Goal: Transaction & Acquisition: Book appointment/travel/reservation

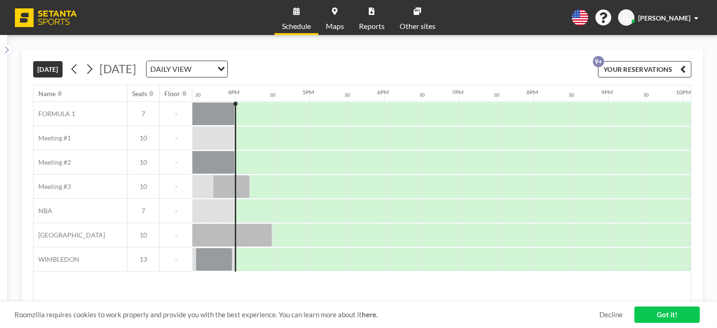
scroll to position [0, 1158]
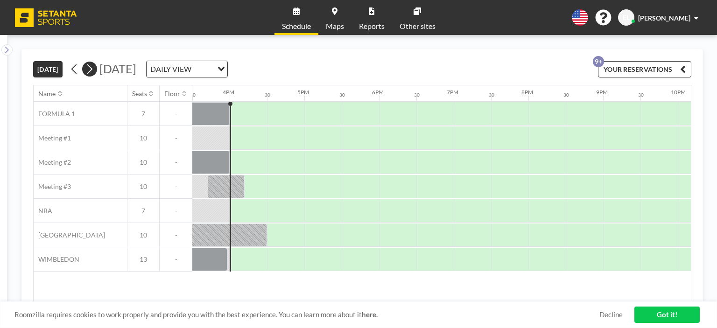
click at [91, 67] on icon at bounding box center [89, 69] width 9 height 14
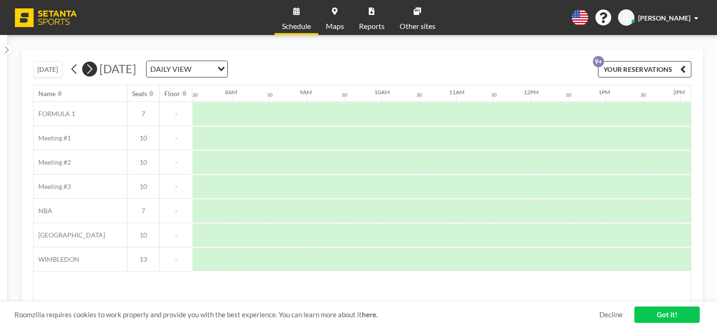
scroll to position [0, 560]
click at [91, 67] on icon at bounding box center [89, 69] width 9 height 14
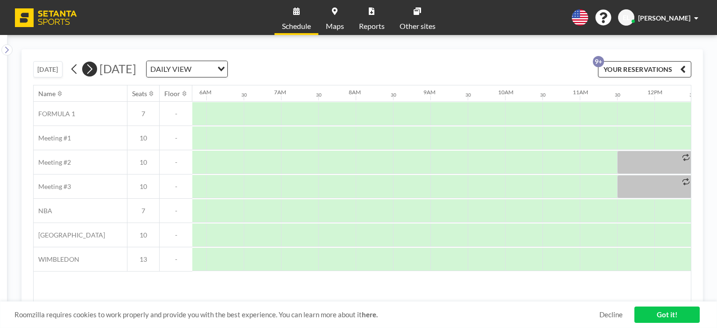
scroll to position [0, 560]
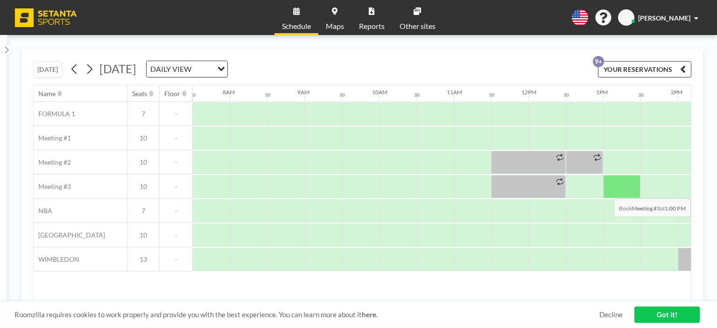
click at [609, 191] on div at bounding box center [621, 186] width 37 height 23
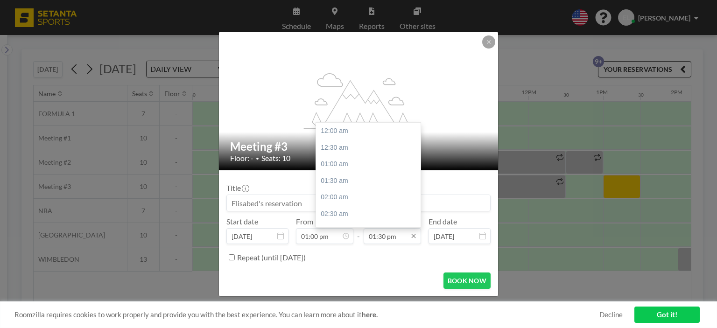
click at [378, 234] on input "01:30 pm" at bounding box center [392, 236] width 57 height 16
drag, startPoint x: 334, startPoint y: 148, endPoint x: 321, endPoint y: 154, distance: 14.0
click at [334, 148] on div "02:00 pm" at bounding box center [370, 148] width 109 height 17
type input "02:00 pm"
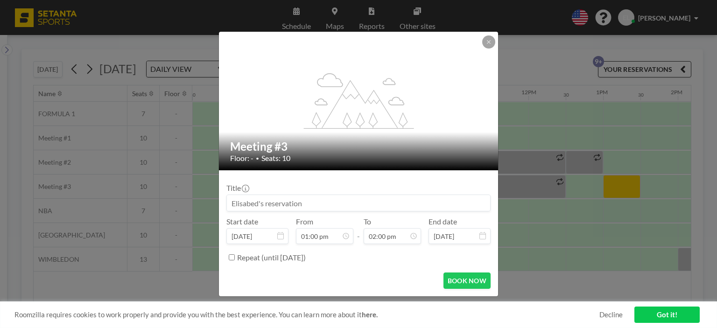
drag, startPoint x: 259, startPoint y: 201, endPoint x: 226, endPoint y: 196, distance: 33.1
click at [226, 196] on form "Title Start date [DATE] From 01:00 pm - To 02:00 pm End date [DATE] Repeat (unt…" at bounding box center [358, 233] width 279 height 126
type input "თ"
type input "Tekla's reservation"
click at [464, 276] on button "BOOK NOW" at bounding box center [467, 281] width 47 height 16
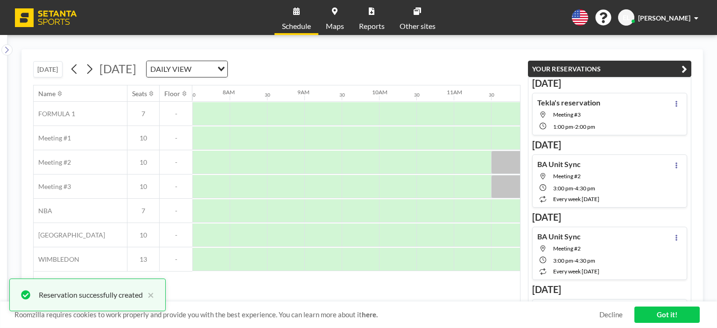
click at [625, 102] on div "Tekla's reservation Meeting #3 1:00 PM - 2:00 PM" at bounding box center [609, 114] width 155 height 42
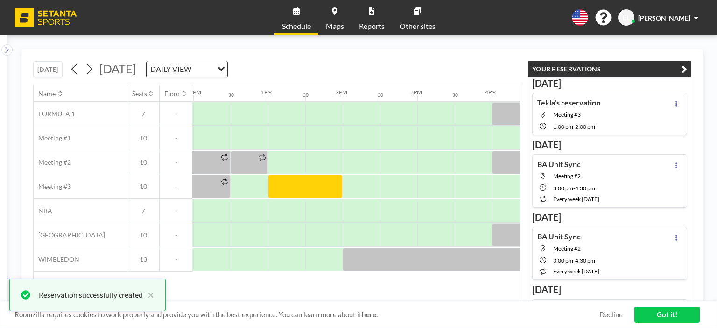
scroll to position [0, 934]
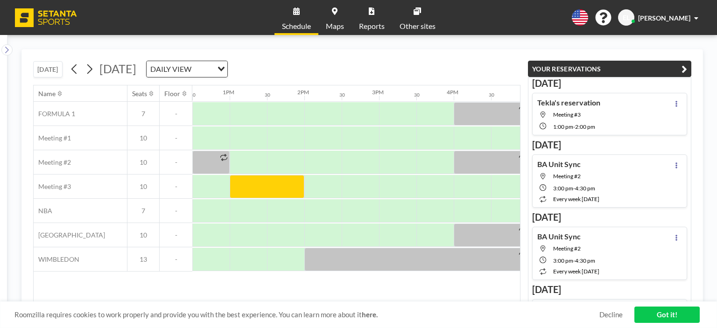
click at [629, 103] on div "Tekla's reservation Meeting #3 1:00 PM - 2:00 PM" at bounding box center [609, 114] width 155 height 42
